Goal: Task Accomplishment & Management: Use online tool/utility

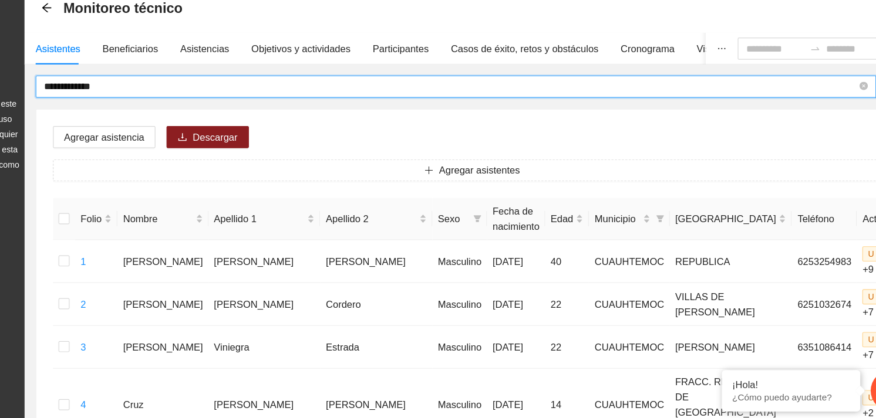
drag, startPoint x: 0, startPoint y: 0, endPoint x: 123, endPoint y: 140, distance: 186.3
type input "**********"
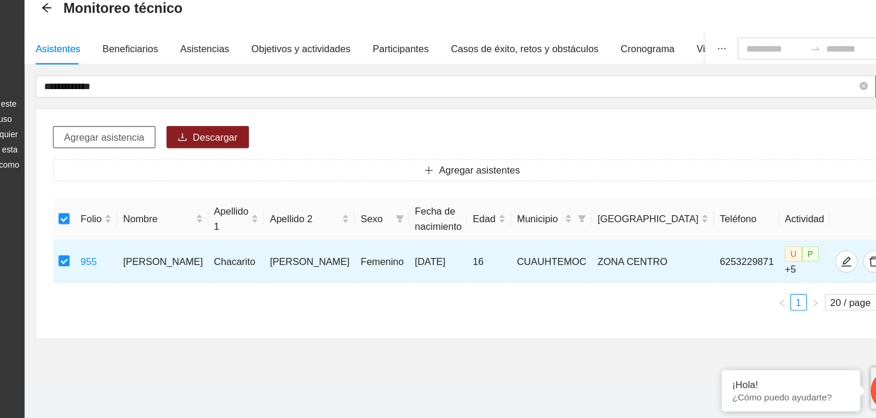
click at [192, 181] on span "Agregar asistencia" at bounding box center [185, 179] width 68 height 13
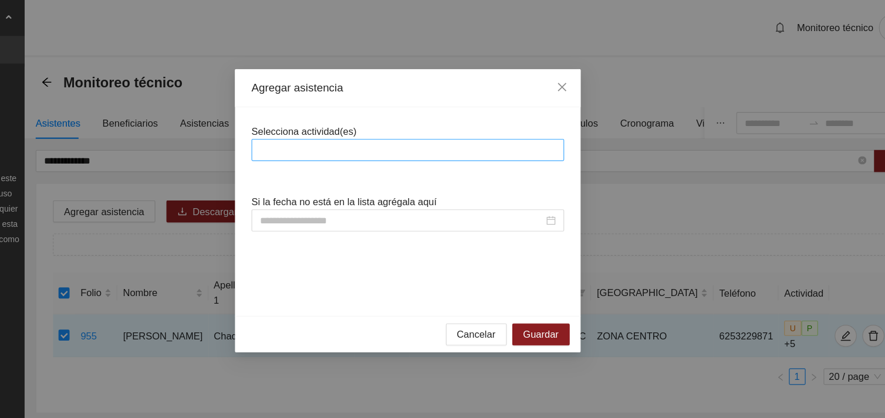
click at [352, 135] on div at bounding box center [442, 127] width 265 height 19
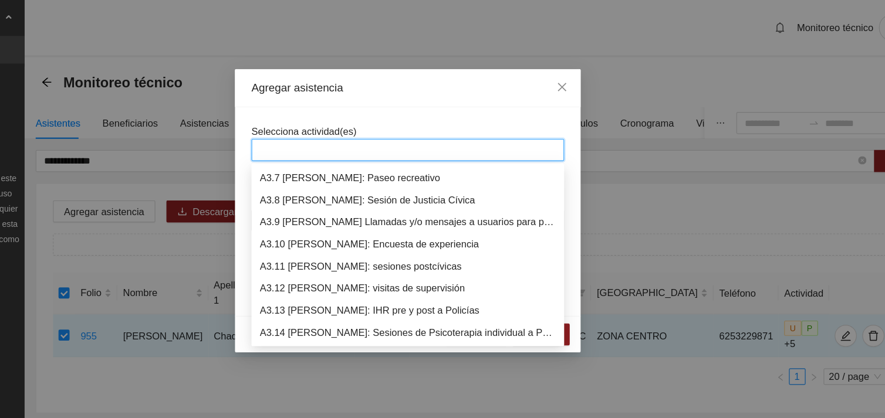
scroll to position [732, 0]
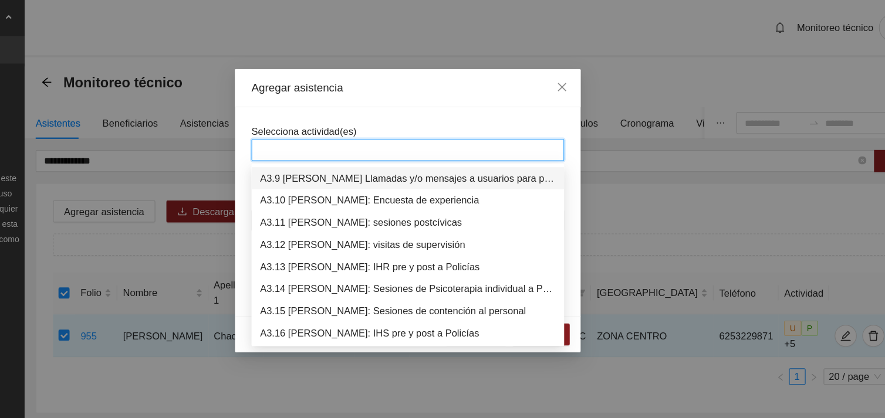
click at [392, 151] on div "A3.9 [PERSON_NAME] Llamadas y/o mensajes a usuarios para programación, seguimie…" at bounding box center [442, 151] width 251 height 13
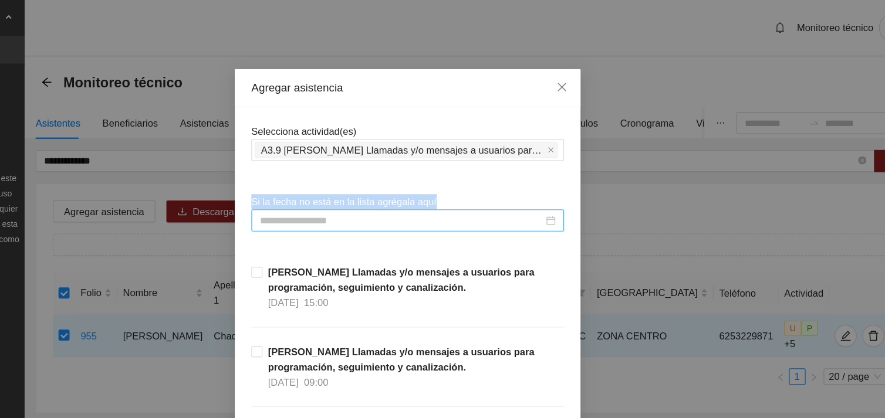
drag, startPoint x: 415, startPoint y: 104, endPoint x: 372, endPoint y: 181, distance: 88.5
click at [372, 181] on input at bounding box center [437, 187] width 241 height 13
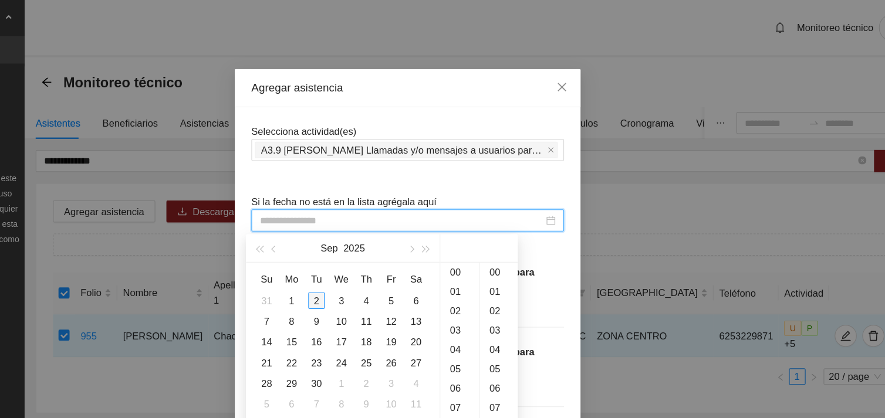
click at [363, 254] on div "2" at bounding box center [365, 255] width 14 height 14
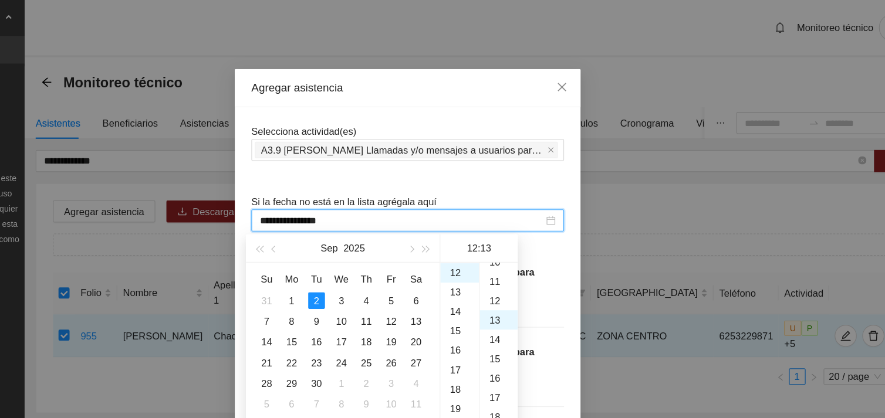
scroll to position [169, 0]
click at [511, 227] on div "10" at bounding box center [520, 226] width 32 height 16
type input "**********"
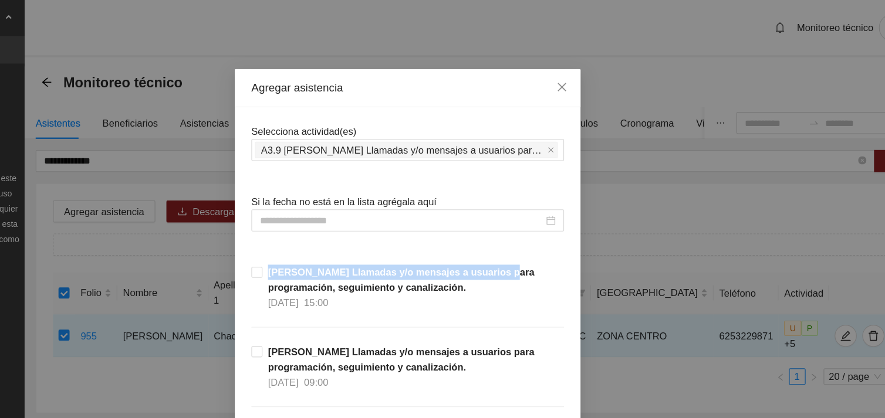
drag, startPoint x: 657, startPoint y: 184, endPoint x: 657, endPoint y: 212, distance: 27.6
click at [657, 212] on div "Agregar asistencia Selecciona actividad(es) A3.9 [PERSON_NAME] Llamadas y/o men…" at bounding box center [442, 209] width 885 height 418
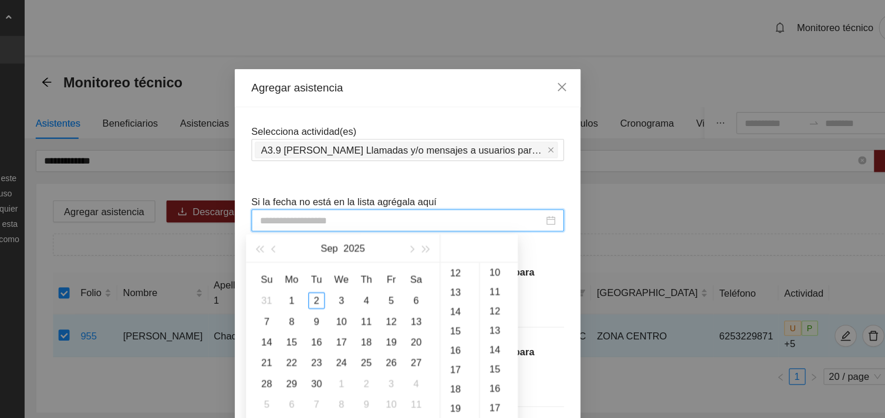
click at [499, 190] on input at bounding box center [437, 187] width 241 height 13
click at [365, 251] on div "2" at bounding box center [365, 255] width 14 height 14
click at [482, 227] on div "12" at bounding box center [486, 232] width 33 height 16
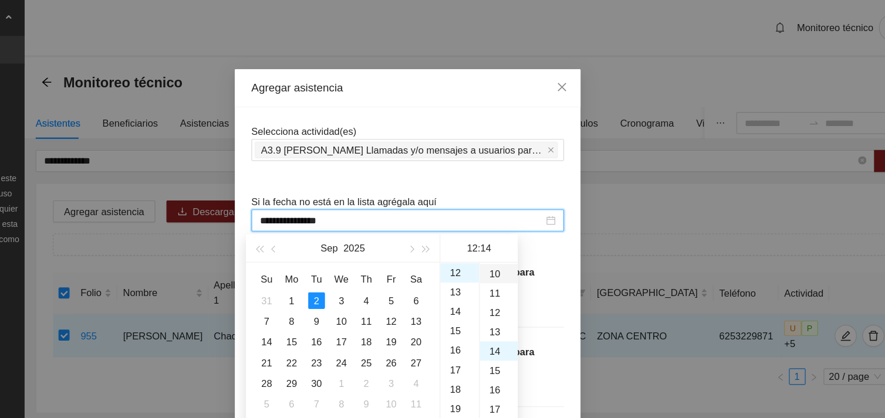
click at [513, 231] on div "10" at bounding box center [520, 232] width 32 height 16
type input "**********"
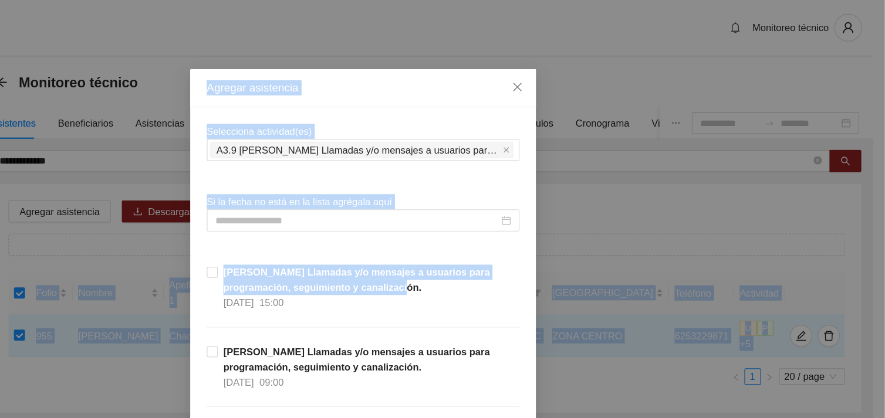
drag, startPoint x: 846, startPoint y: 248, endPoint x: 887, endPoint y: 266, distance: 44.4
click at [875, 266] on html "**********" at bounding box center [442, 209] width 885 height 418
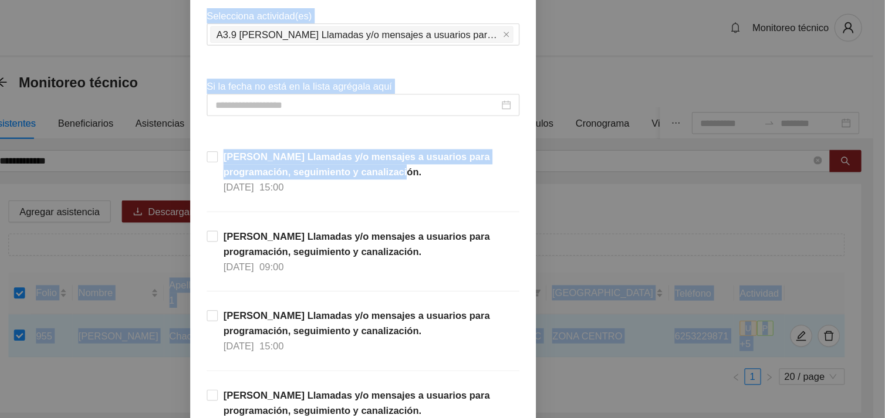
scroll to position [80, 0]
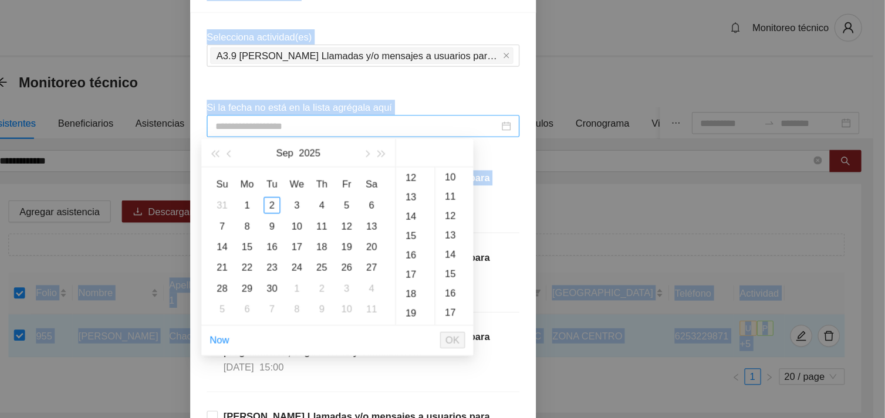
click at [482, 108] on input at bounding box center [437, 106] width 241 height 13
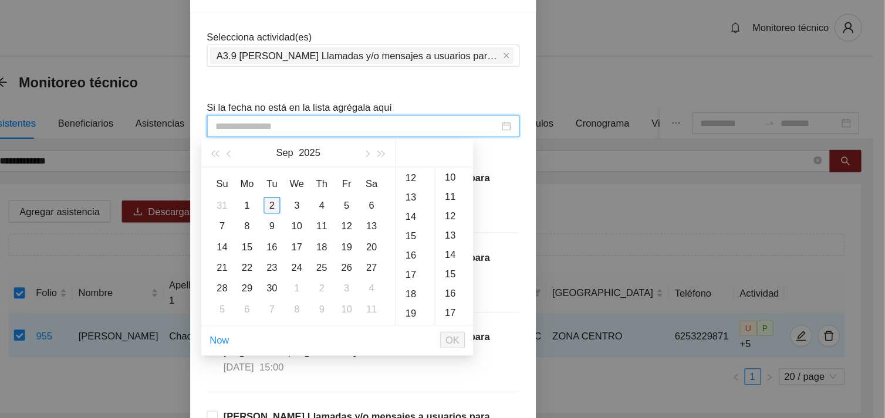
click at [359, 173] on div "2" at bounding box center [365, 174] width 14 height 14
click at [485, 150] on div "12" at bounding box center [486, 151] width 33 height 16
click at [508, 151] on div "10" at bounding box center [520, 151] width 32 height 16
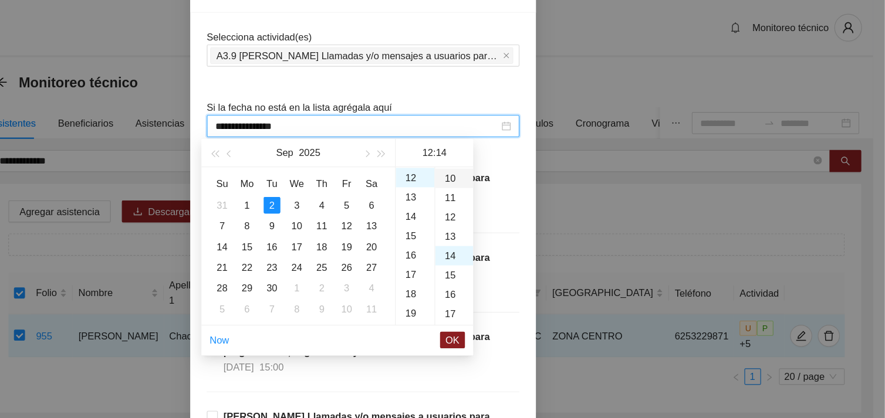
type input "**********"
click at [521, 291] on span "OK" at bounding box center [518, 288] width 12 height 13
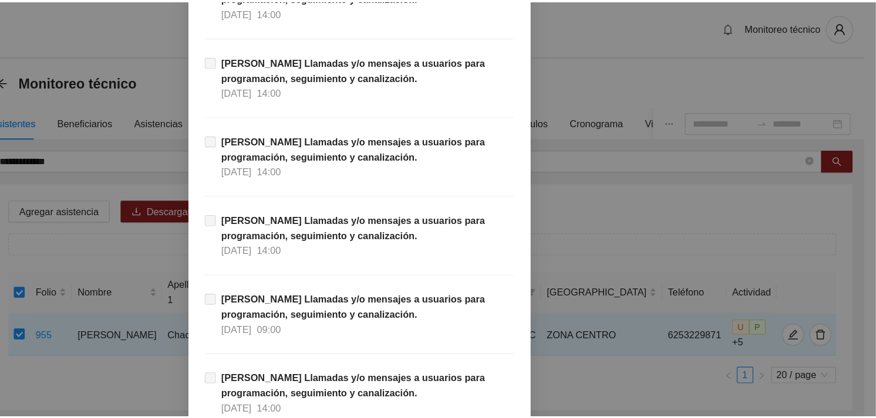
scroll to position [11980, 0]
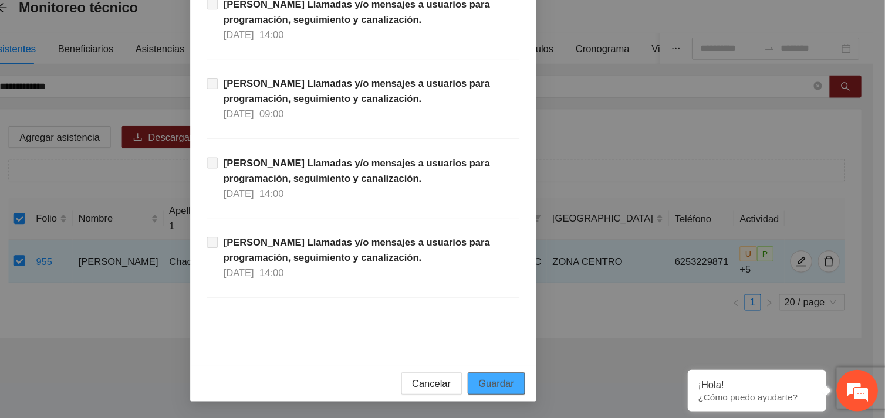
click at [563, 385] on span "Guardar" at bounding box center [556, 389] width 30 height 13
